Goal: Task Accomplishment & Management: Use online tool/utility

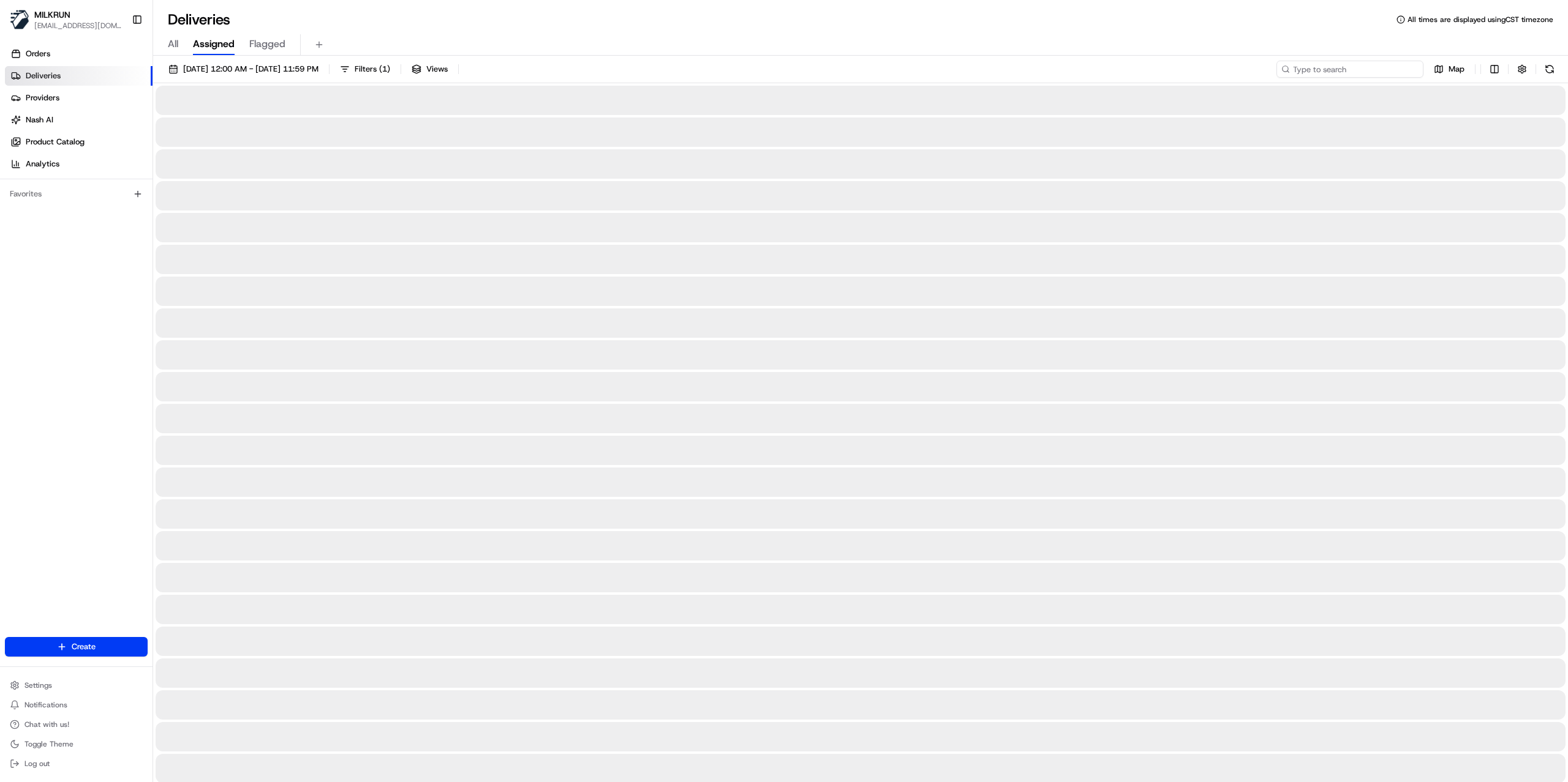
click at [1341, 69] on input at bounding box center [1350, 69] width 147 height 17
paste input "155bf3cd-dbc4-4537-b30a-0eee4f5d2df2"
type input "155bf3cd-dbc4-4537-b30a-0eee4f5d2df2"
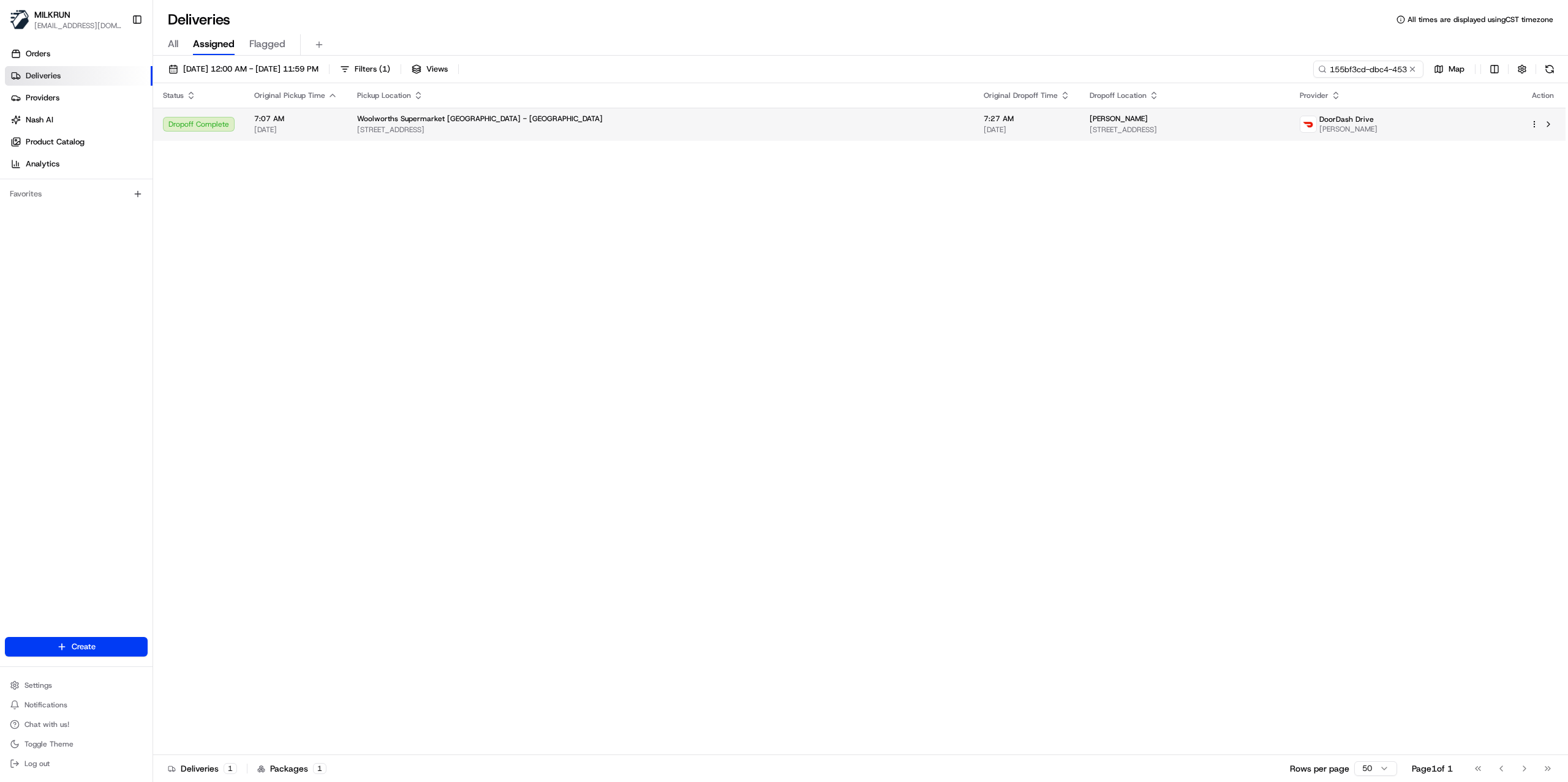
click at [1089, 127] on span "6 Morgans Valley, Heathcote Valley, Canterbury 8022, NZ" at bounding box center [1184, 130] width 191 height 10
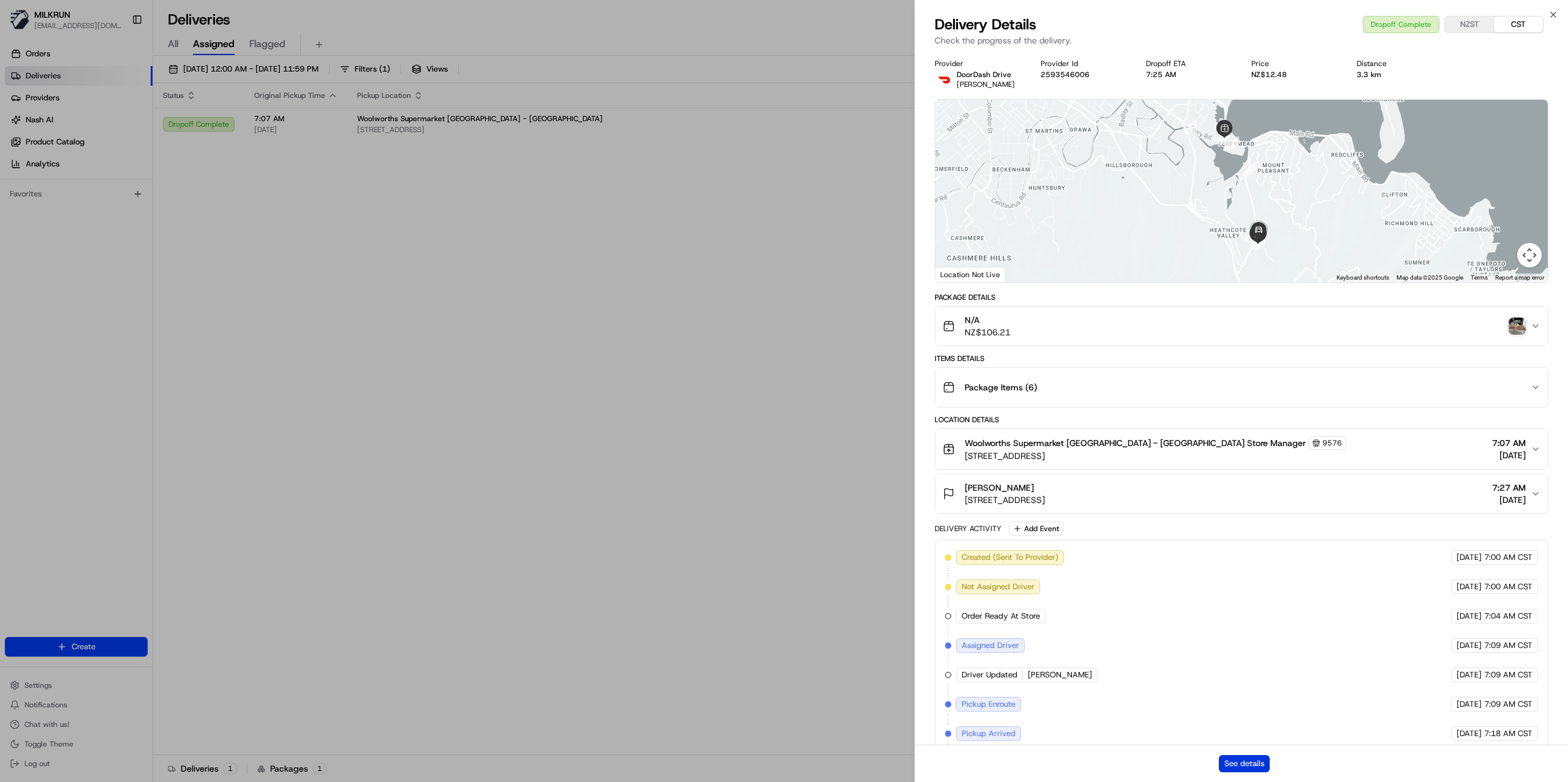
click at [1237, 757] on button "See details" at bounding box center [1244, 764] width 51 height 17
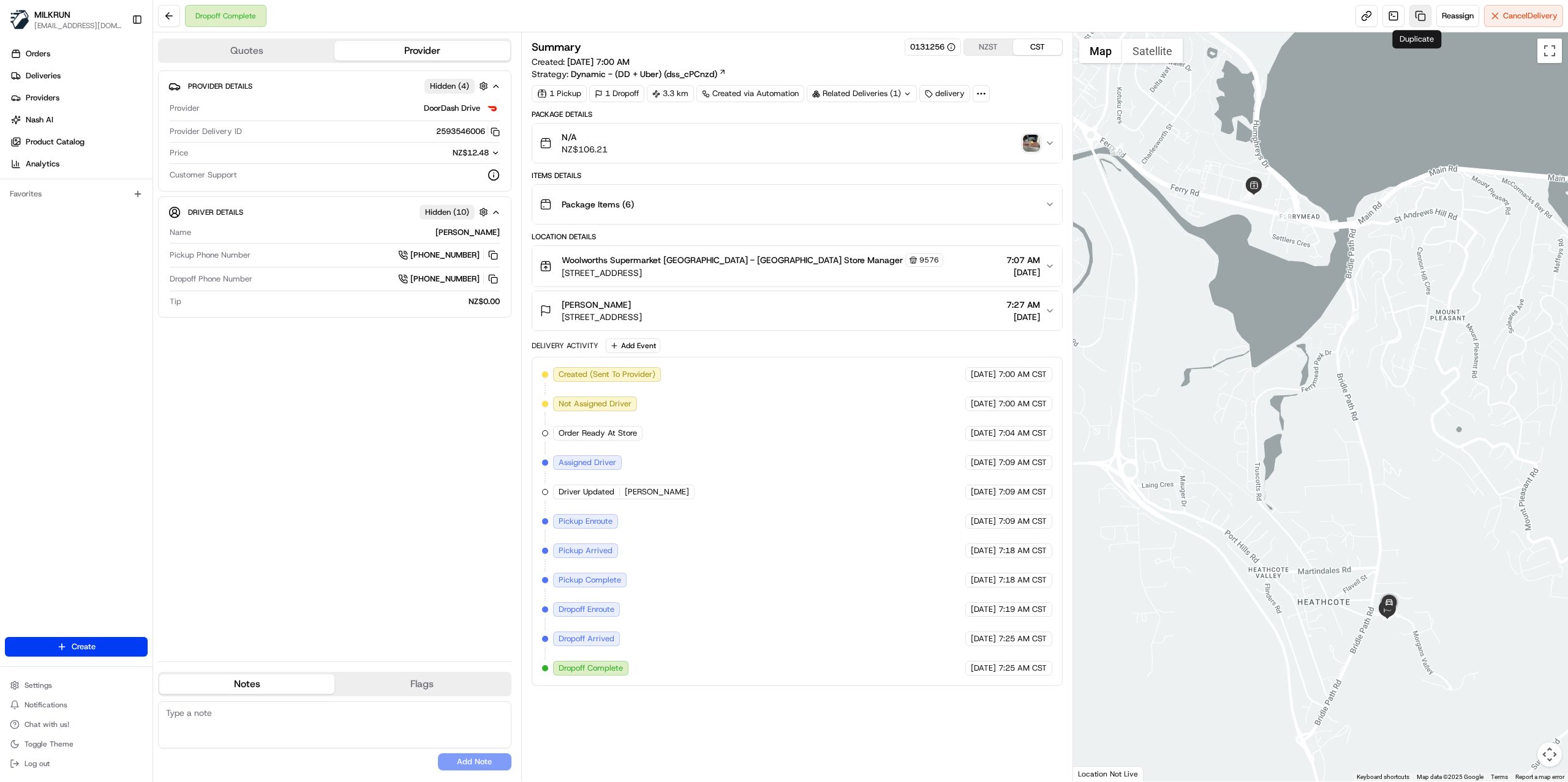
click at [1412, 23] on link at bounding box center [1420, 16] width 22 height 22
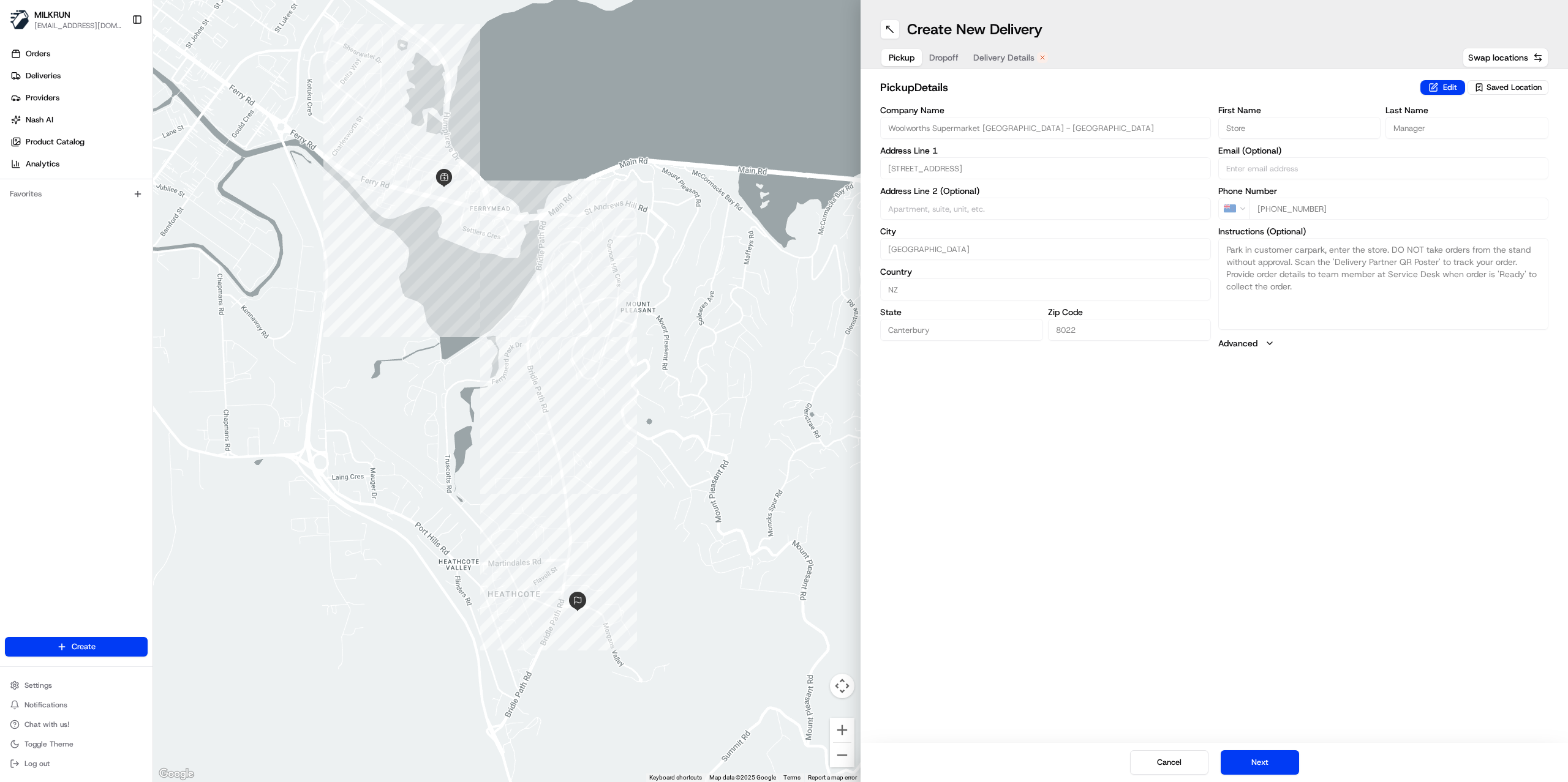
click at [1022, 60] on span "Delivery Details" at bounding box center [1004, 58] width 61 height 12
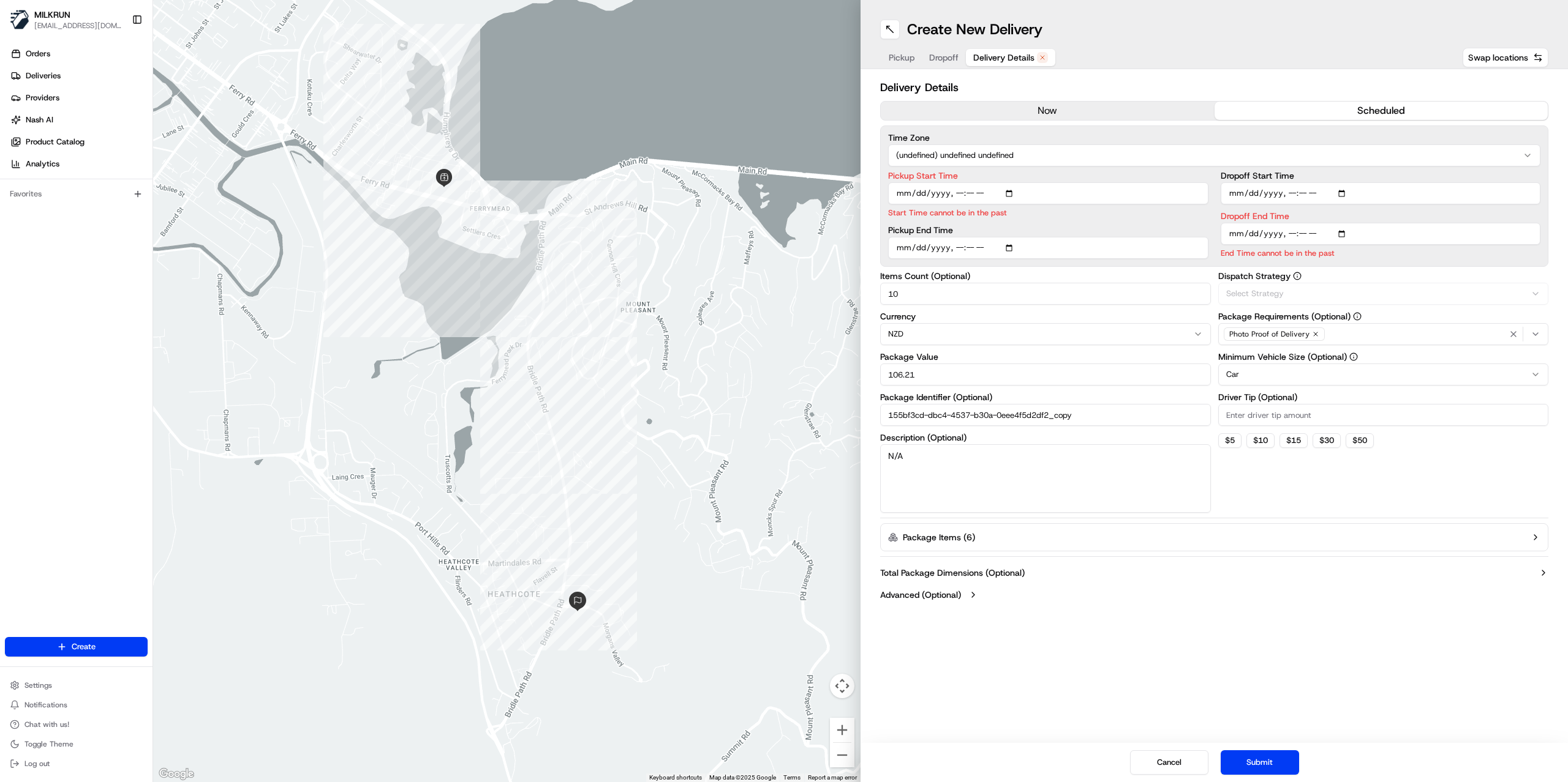
click at [1006, 109] on button "now" at bounding box center [1047, 111] width 334 height 18
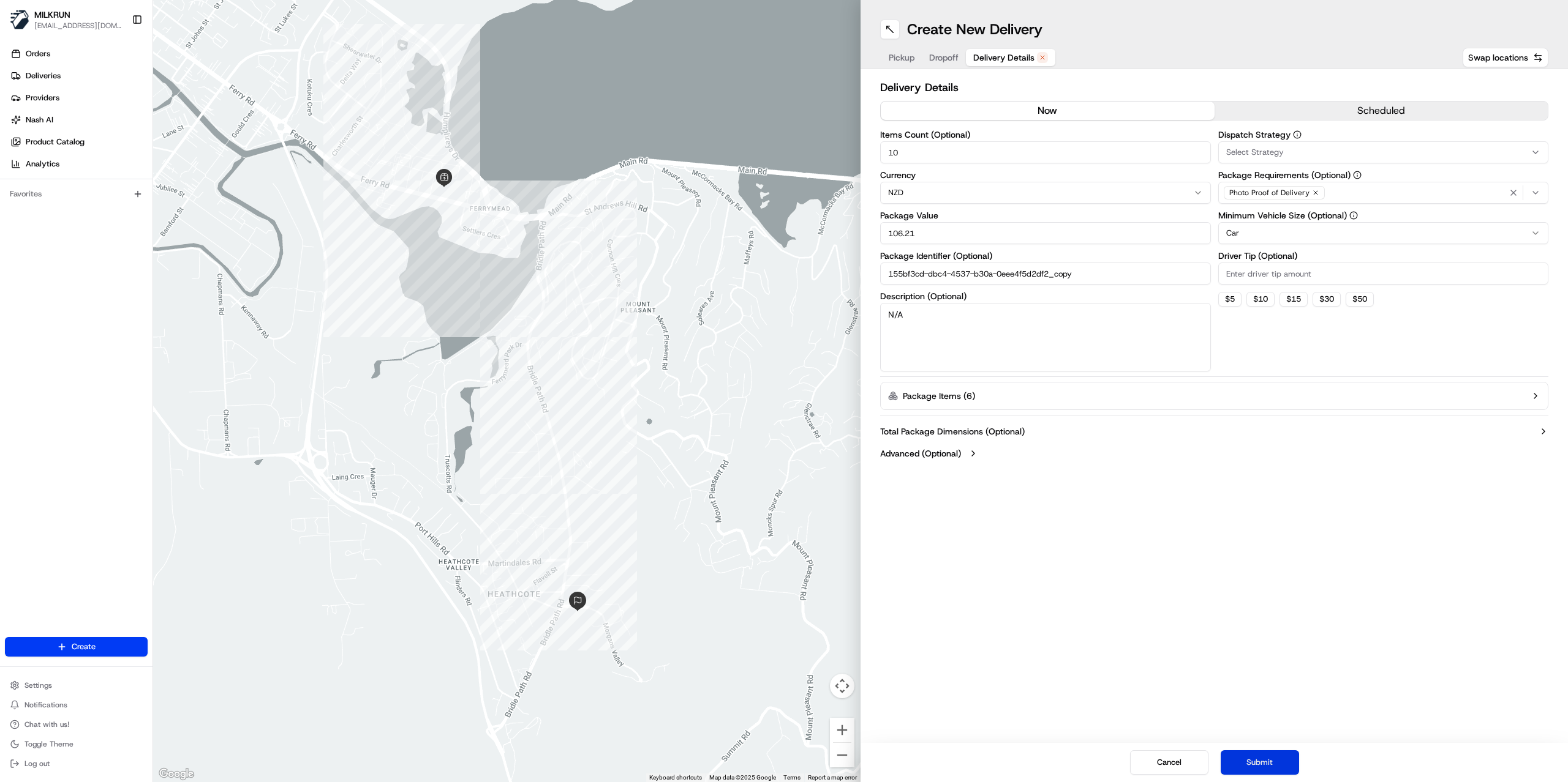
click at [1270, 762] on button "Submit" at bounding box center [1260, 762] width 78 height 24
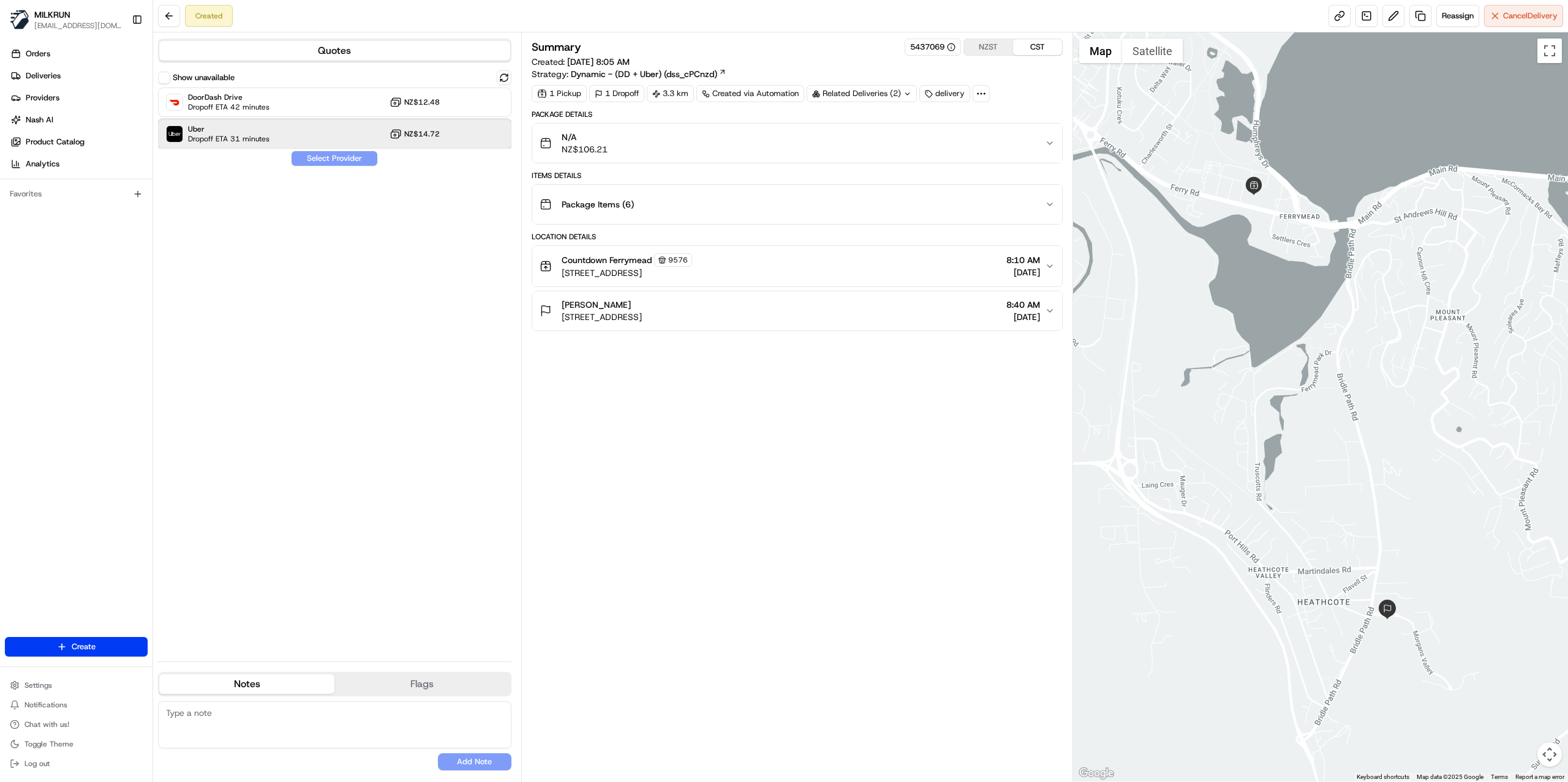
click at [251, 135] on span "Dropoff ETA 31 minutes" at bounding box center [229, 139] width 81 height 10
click at [360, 162] on button "Assign Provider" at bounding box center [335, 159] width 87 height 15
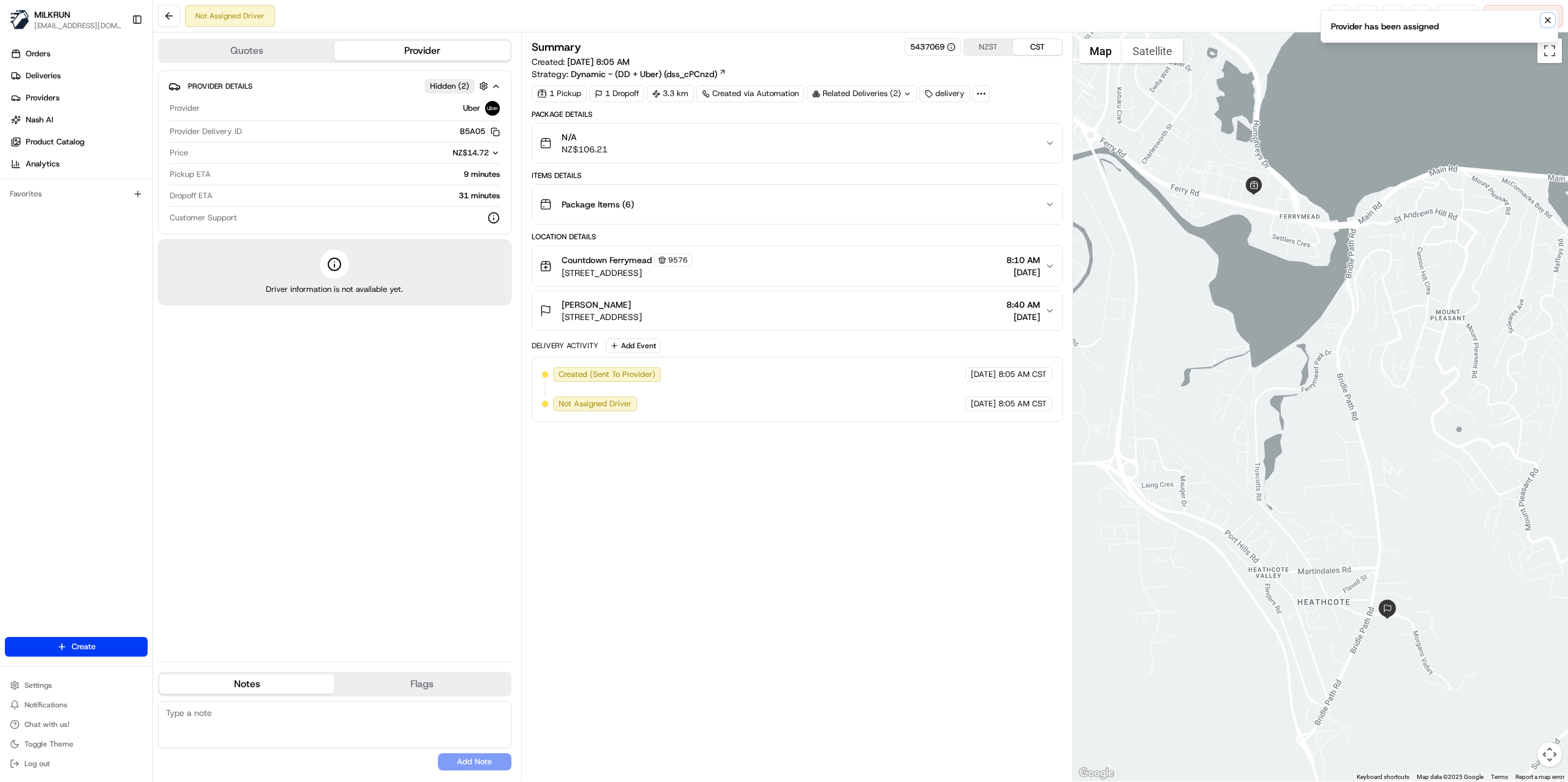
click at [1549, 23] on icon "Notifications (F8)" at bounding box center [1548, 20] width 10 height 10
click at [1338, 22] on link at bounding box center [1339, 16] width 22 height 22
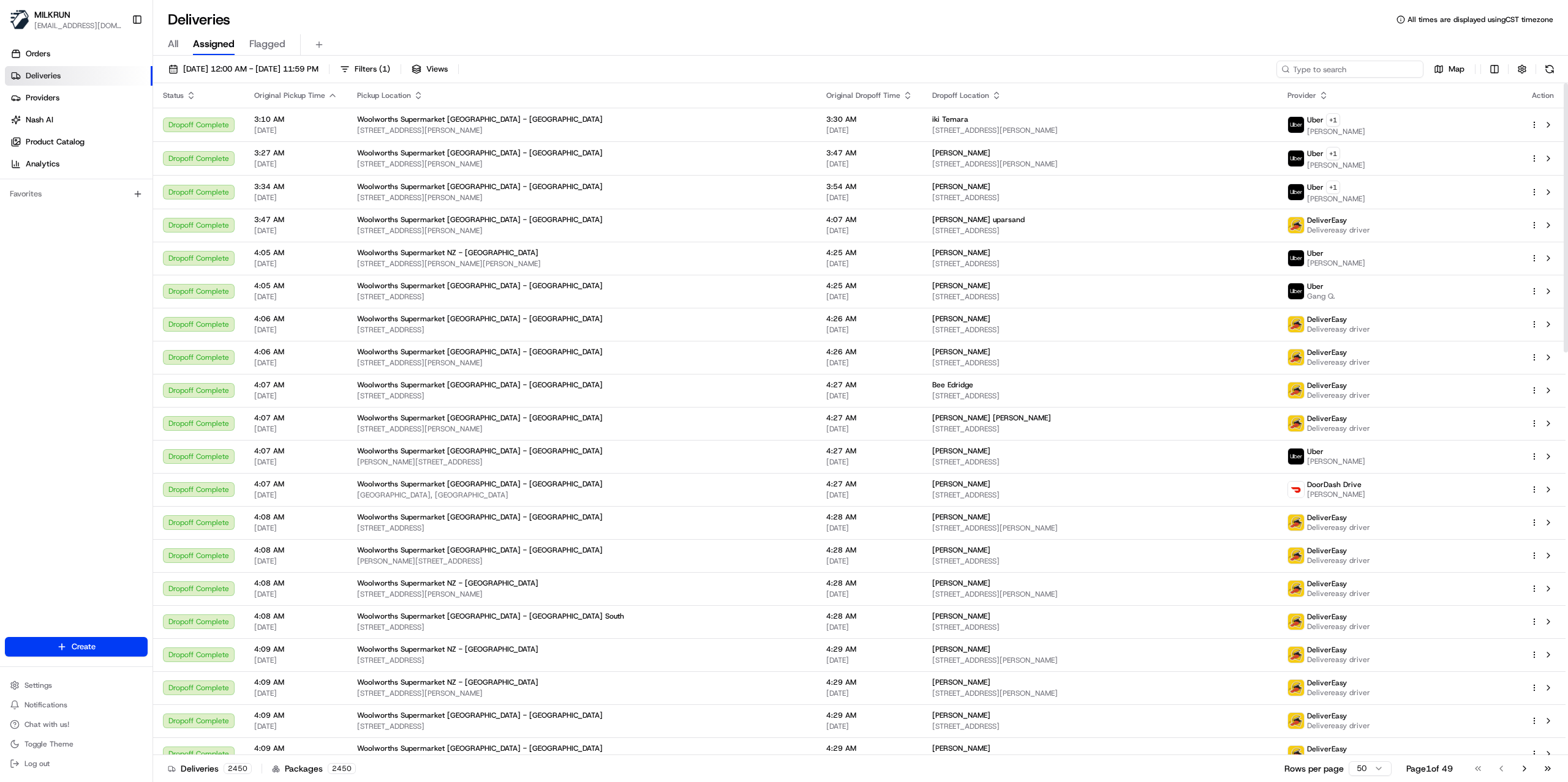
click at [1346, 67] on input at bounding box center [1350, 69] width 147 height 17
paste input "45624925-381c-45e0-9fa4-868083c9914d"
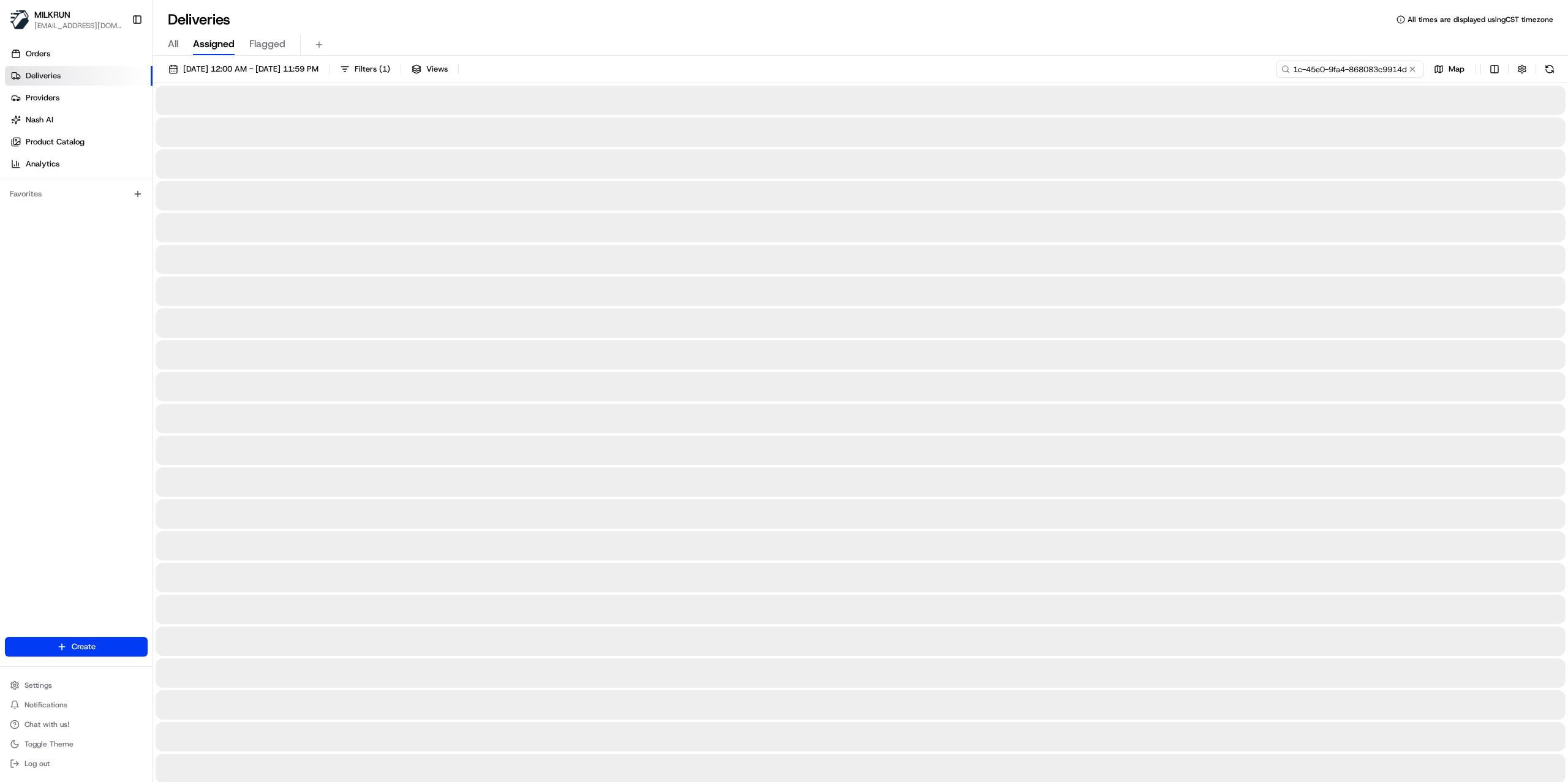
type input "45624925-381c-45e0-9fa4-868083c9914d"
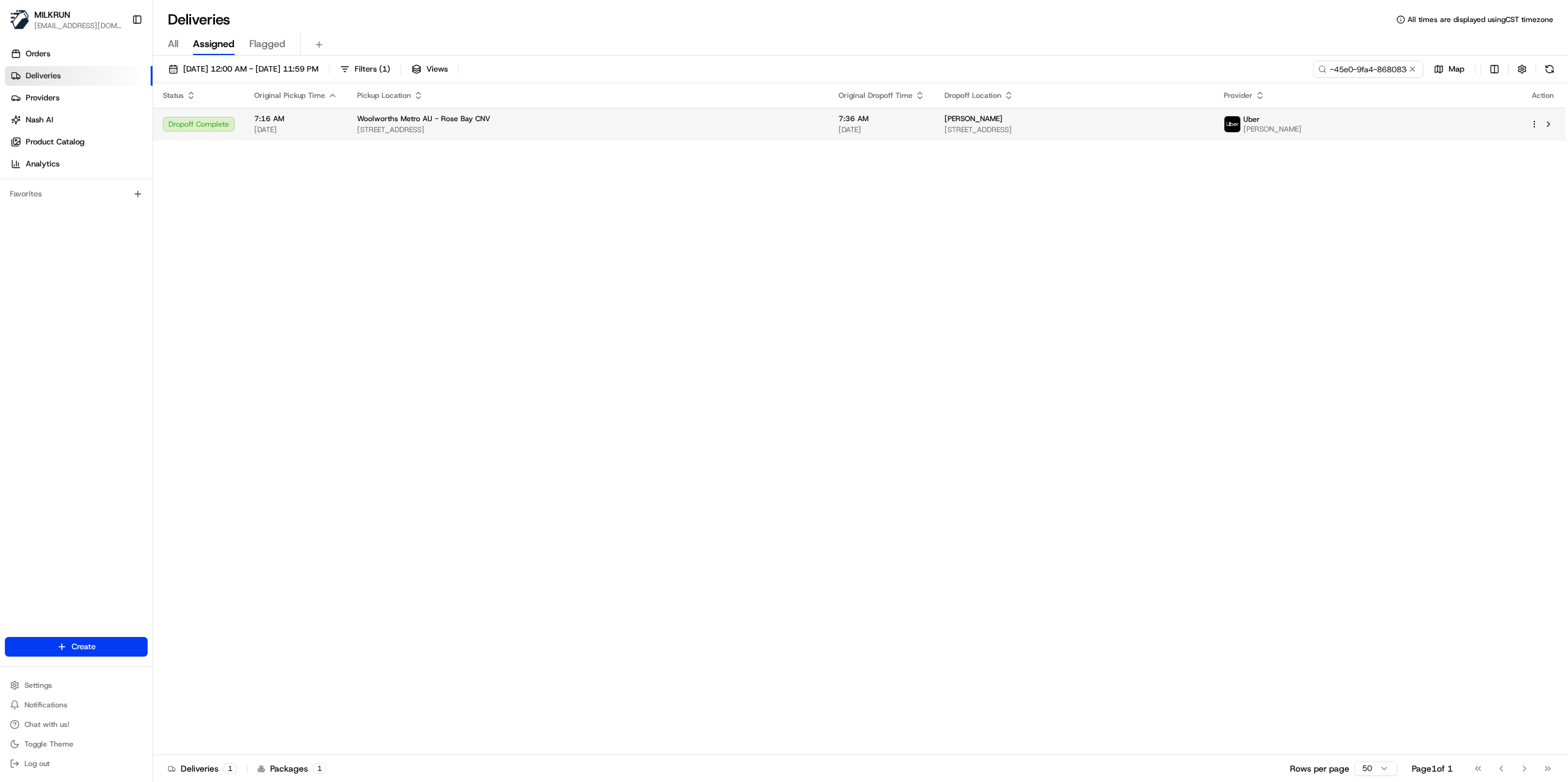
click at [1118, 137] on td "Paul Hadida 3/52 Wilberforce Ave, Rose Bay, NSW 2029, AU" at bounding box center [1074, 124] width 279 height 33
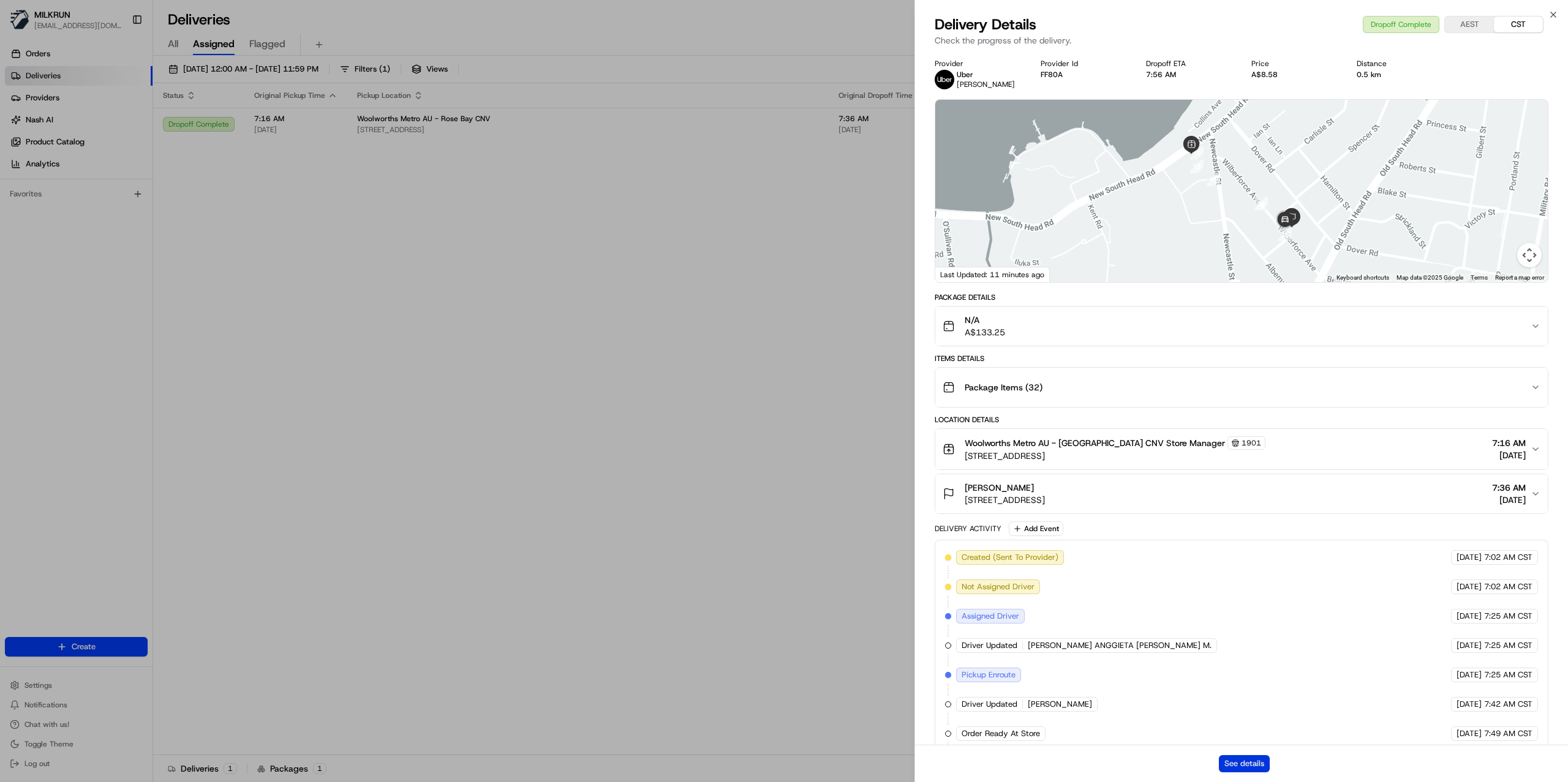
click at [1230, 759] on button "See details" at bounding box center [1244, 764] width 51 height 17
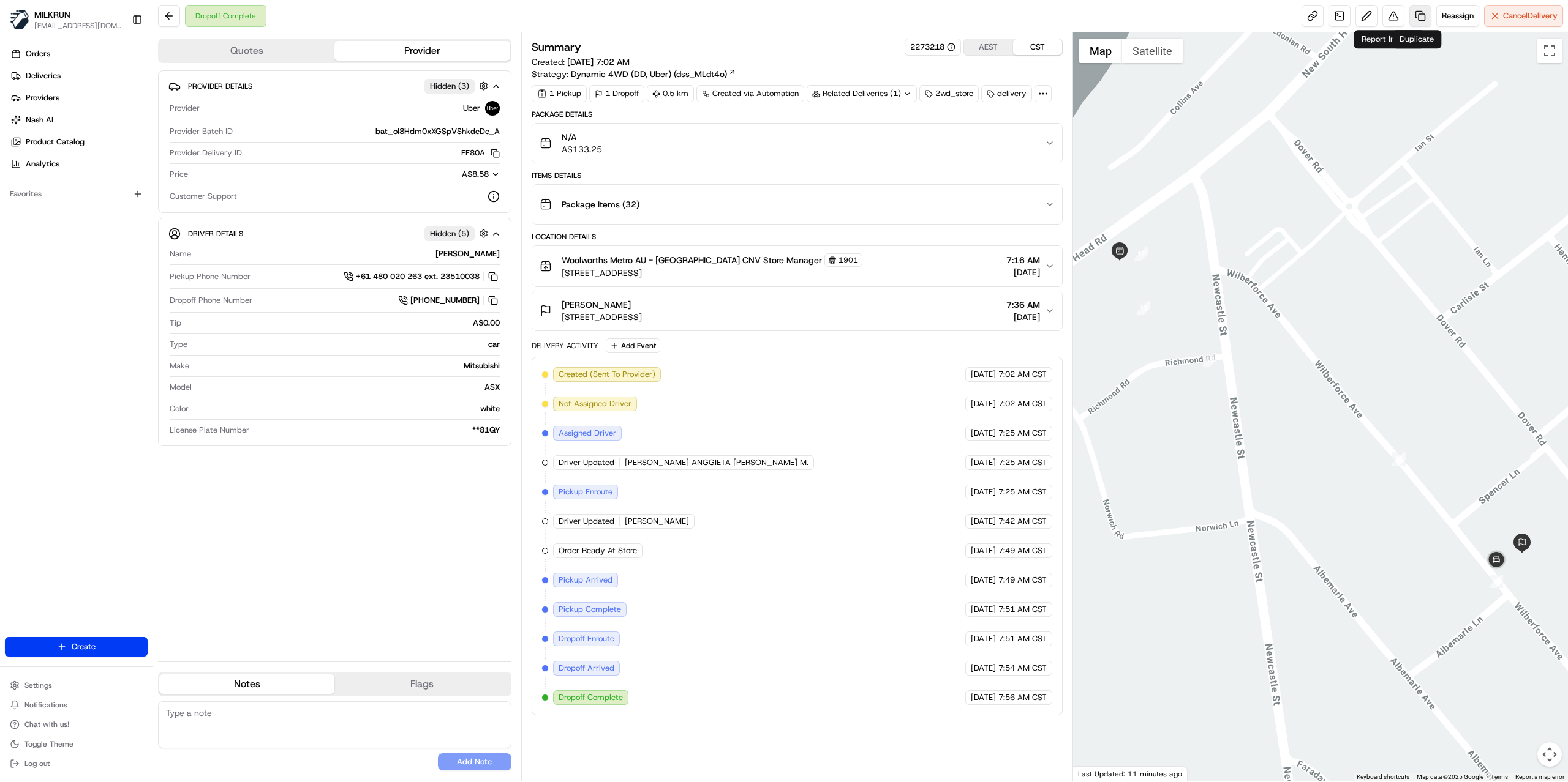
click at [1411, 18] on link at bounding box center [1420, 16] width 22 height 22
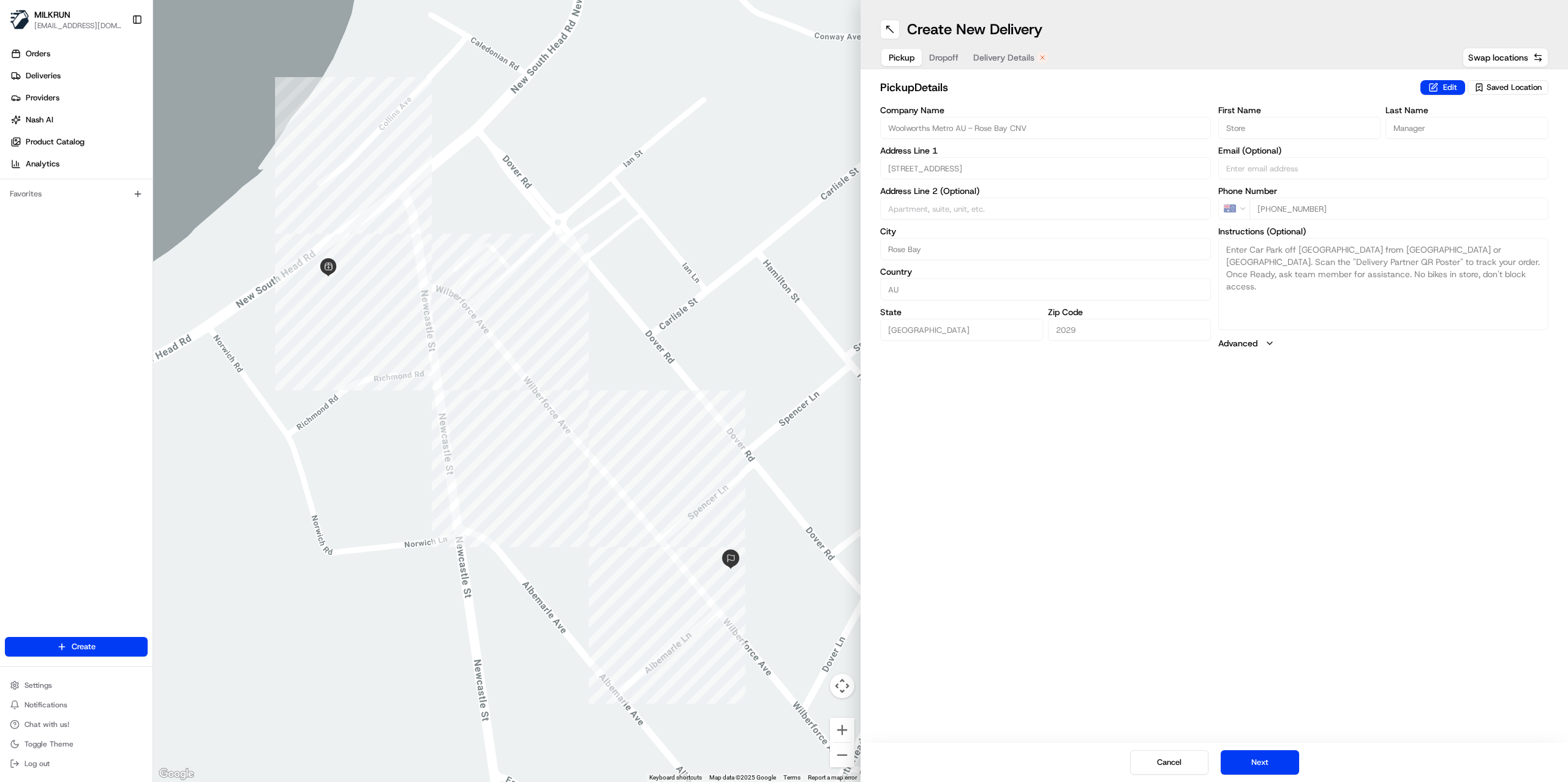
click at [1001, 58] on span "Delivery Details" at bounding box center [1004, 58] width 61 height 12
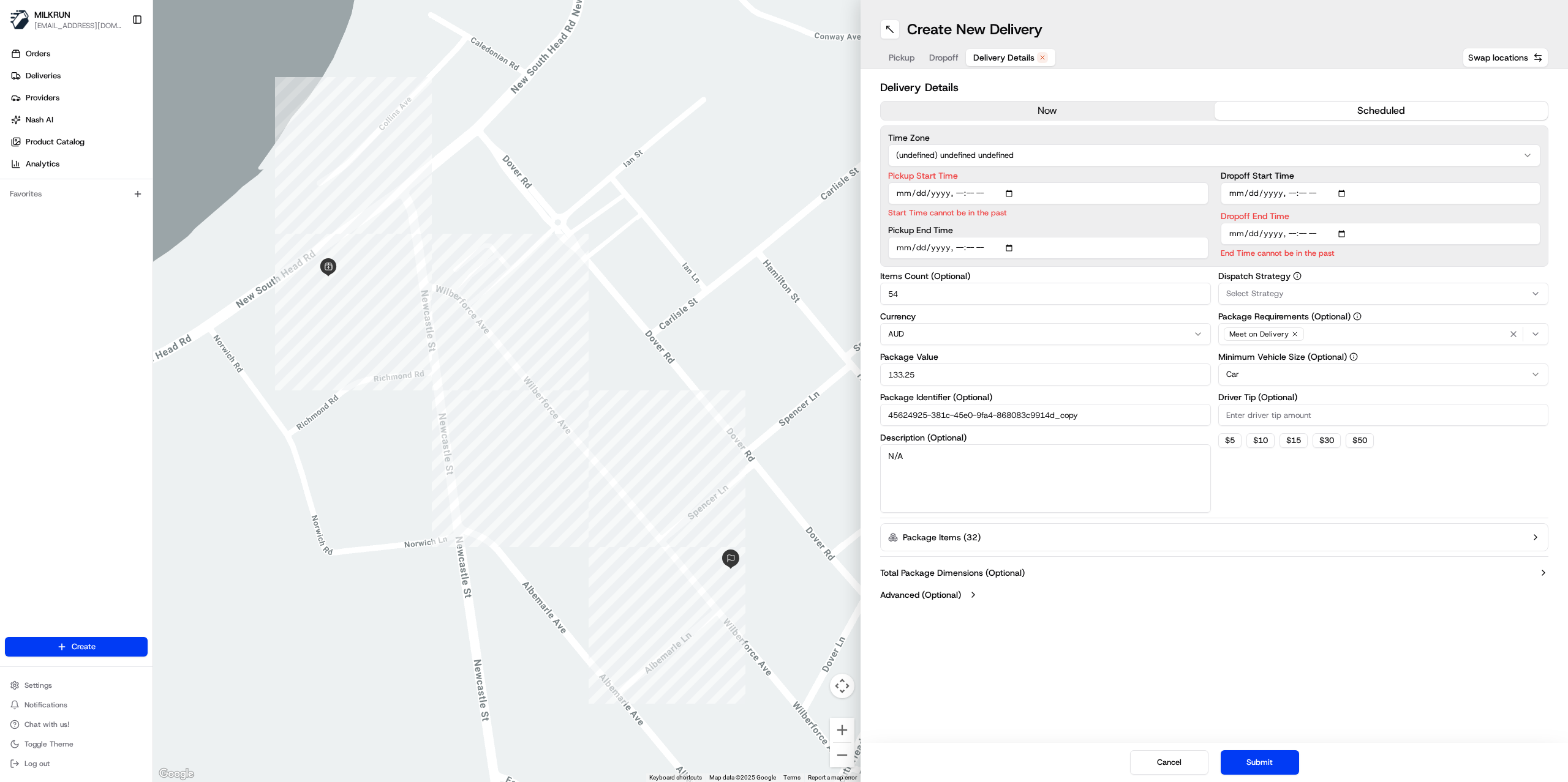
click at [976, 109] on button "now" at bounding box center [1047, 111] width 334 height 18
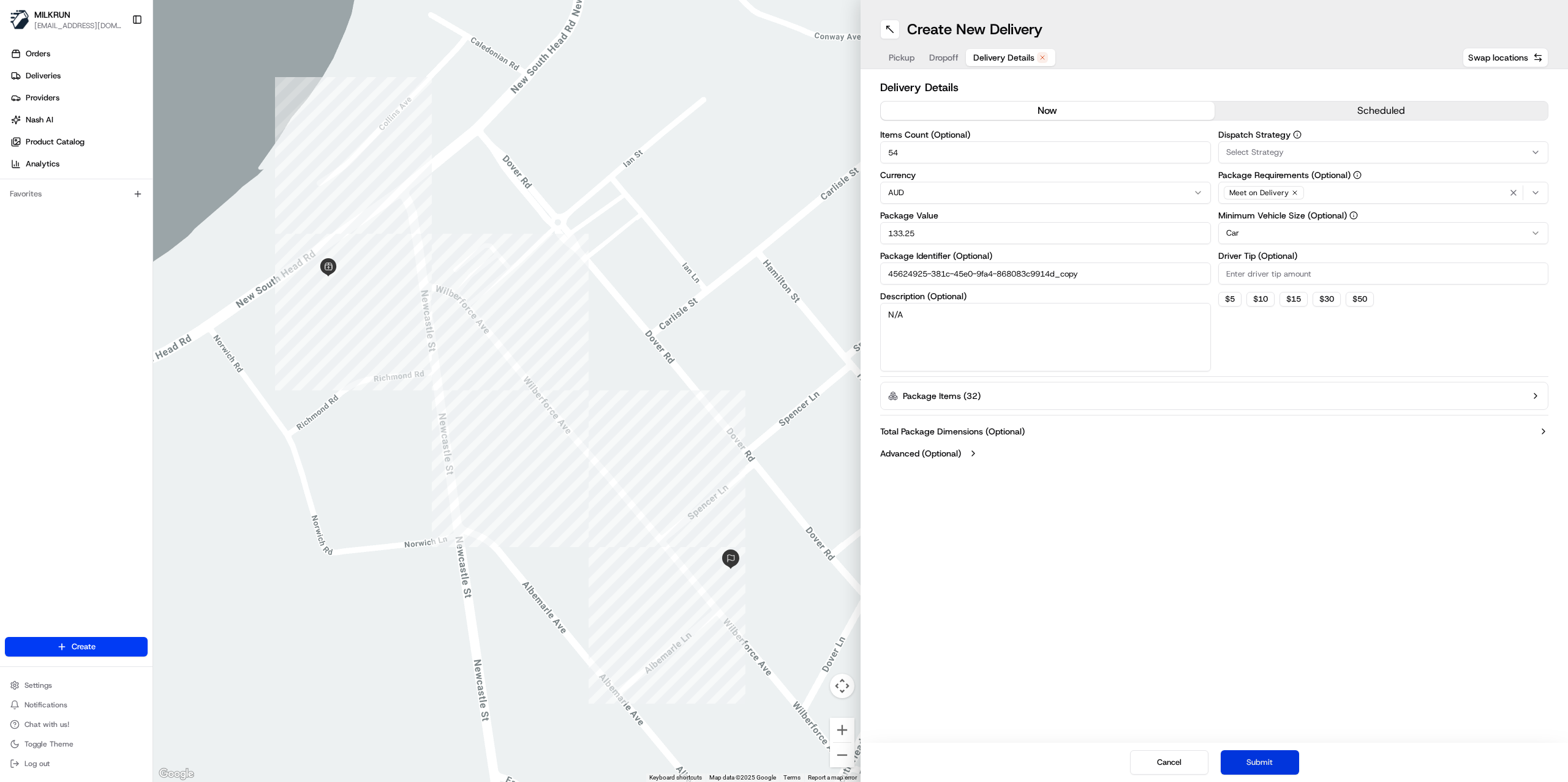
click at [1243, 762] on button "Submit" at bounding box center [1260, 762] width 78 height 24
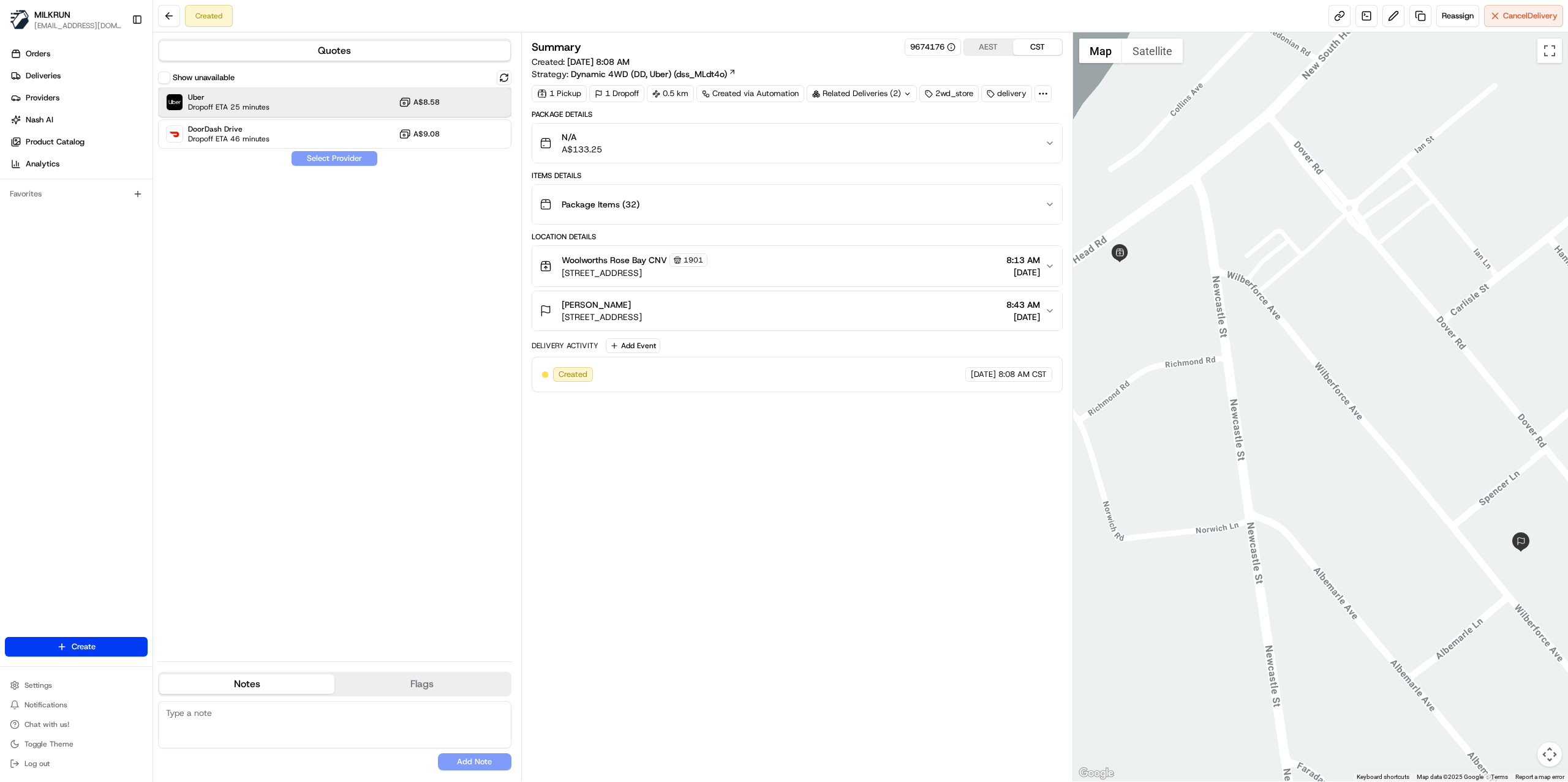
click at [290, 106] on div "Uber Dropoff ETA 25 minutes A$8.58" at bounding box center [335, 102] width 354 height 29
click at [331, 160] on button "Assign Provider" at bounding box center [335, 159] width 87 height 15
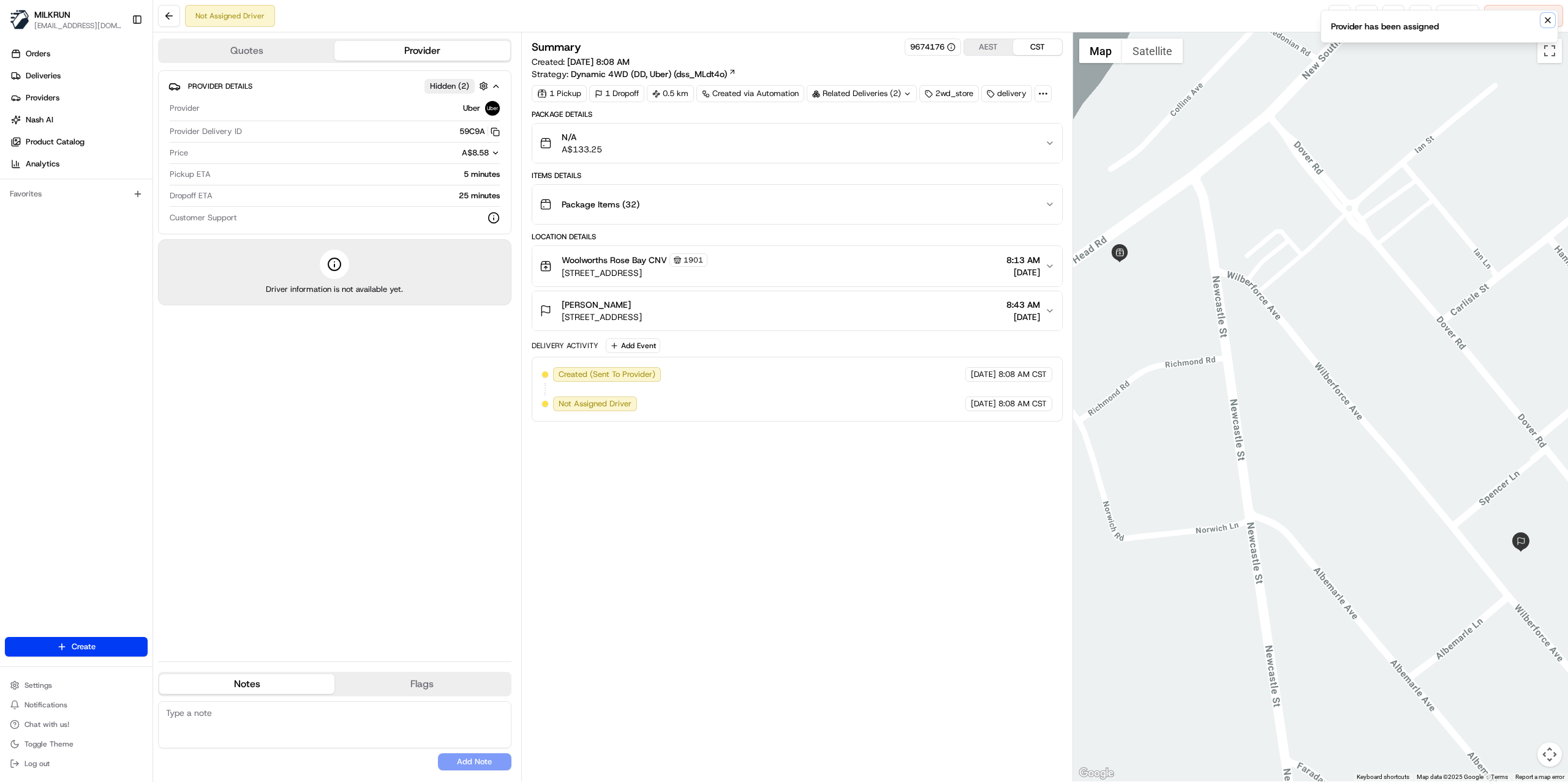
click at [1546, 20] on icon "Notifications (F8)" at bounding box center [1548, 20] width 10 height 10
click at [1339, 17] on link at bounding box center [1339, 16] width 22 height 22
